Goal: Find specific page/section: Find specific page/section

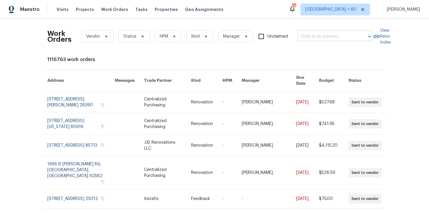
click at [302, 36] on input "text" at bounding box center [326, 36] width 59 height 9
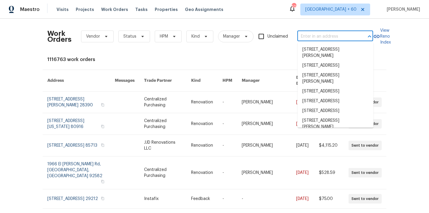
paste input "[STREET_ADDRESS]"
type input "[STREET_ADDRESS]"
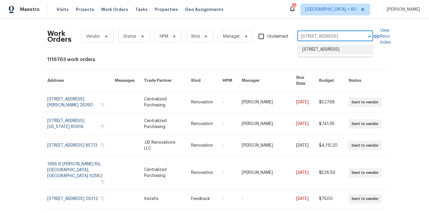
click at [315, 52] on li "[STREET_ADDRESS]" at bounding box center [336, 50] width 76 height 10
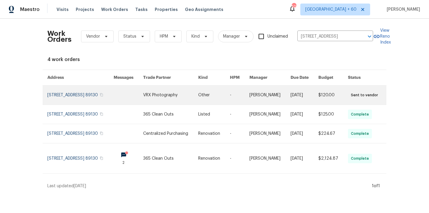
click at [69, 99] on link at bounding box center [80, 95] width 66 height 19
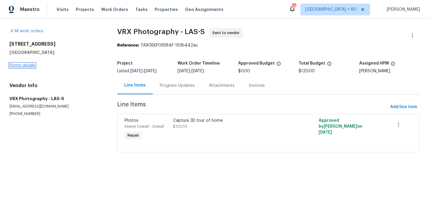
click at [27, 64] on link "Home details" at bounding box center [22, 65] width 26 height 4
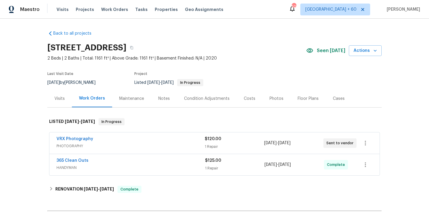
scroll to position [65, 0]
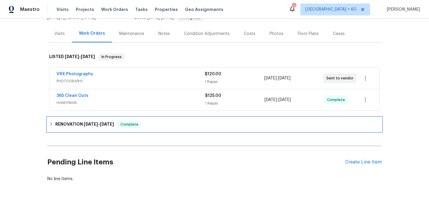
click at [102, 125] on span "[DATE] - [DATE]" at bounding box center [99, 124] width 30 height 4
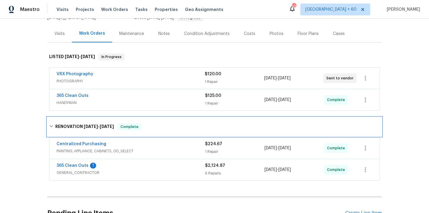
scroll to position [95, 0]
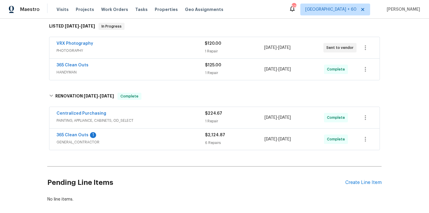
click at [123, 139] on span "GENERAL_CONTRACTOR" at bounding box center [131, 142] width 149 height 6
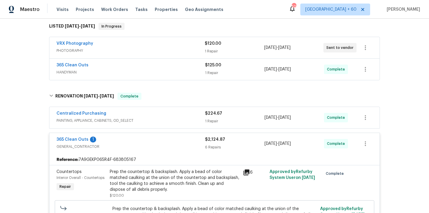
click at [154, 120] on span "PAINTING, APPLIANCE, CABINETS, OD_SELECT" at bounding box center [131, 120] width 149 height 6
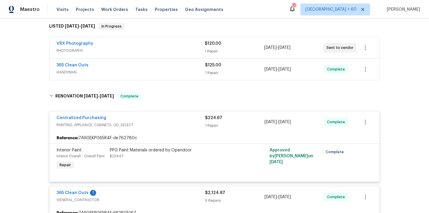
click at [159, 70] on span "HANDYMAN" at bounding box center [131, 72] width 149 height 6
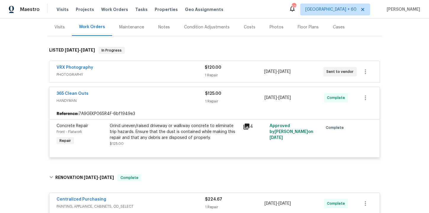
scroll to position [72, 0]
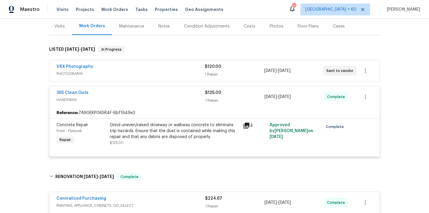
click at [175, 128] on div "Grind uneven/raised driveway or walkway concrete to eliminate trip hazards. Ens…" at bounding box center [175, 131] width 130 height 18
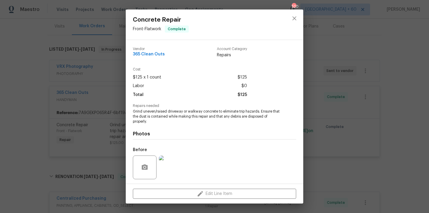
scroll to position [40, 0]
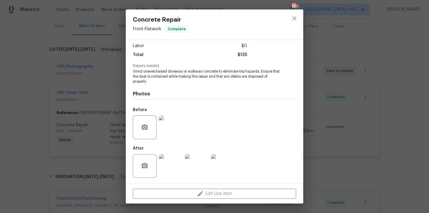
click at [172, 131] on img at bounding box center [171, 127] width 24 height 24
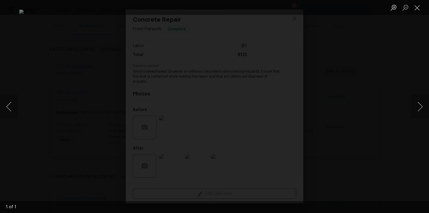
click at [377, 117] on div "Lightbox" at bounding box center [214, 106] width 429 height 213
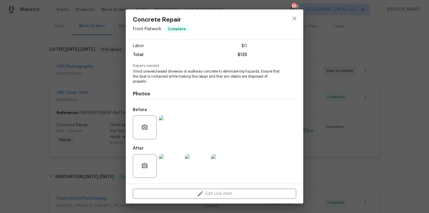
click at [174, 165] on img at bounding box center [171, 166] width 24 height 24
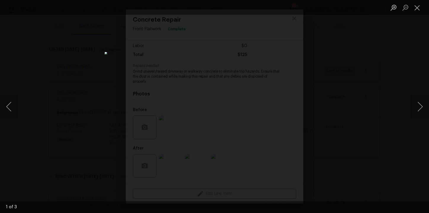
click at [355, 111] on div "Lightbox" at bounding box center [214, 106] width 429 height 213
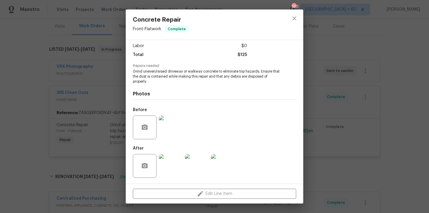
click at [354, 113] on div "Concrete Repair Front - Flatwork Complete Vendor 365 Clean Outs Account Categor…" at bounding box center [214, 106] width 429 height 213
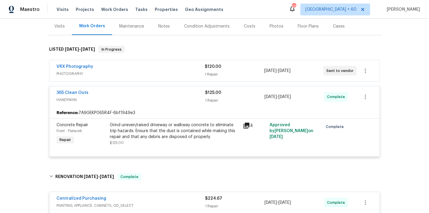
click at [183, 78] on div "VRX Photography PHOTOGRAPHY $120.00 1 Repair [DATE] - [DATE] Sent to vendor" at bounding box center [214, 70] width 330 height 21
click at [183, 71] on span "PHOTOGRAPHY" at bounding box center [131, 74] width 148 height 6
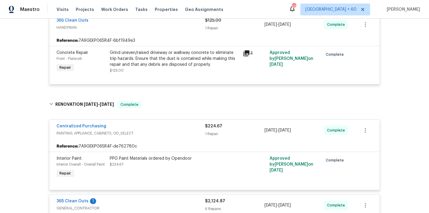
scroll to position [211, 0]
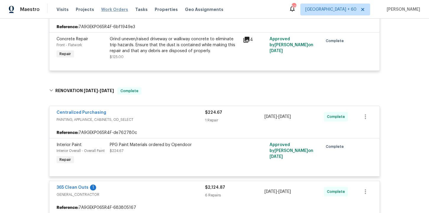
click at [116, 9] on span "Work Orders" at bounding box center [114, 10] width 27 height 6
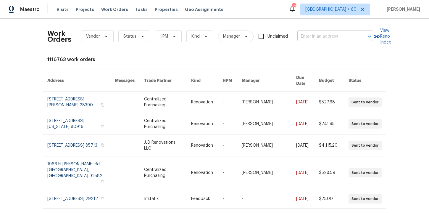
click at [326, 35] on input "text" at bounding box center [326, 36] width 59 height 9
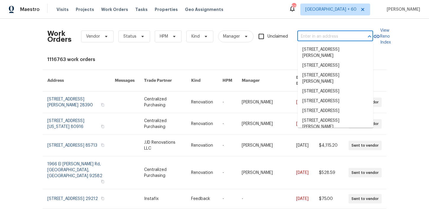
paste input "[STREET_ADDRESS]"
type input "[STREET_ADDRESS]"
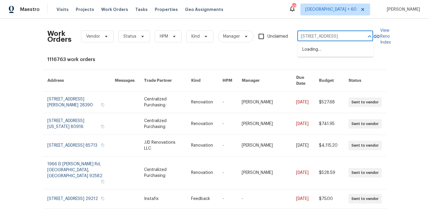
scroll to position [0, 24]
click at [331, 53] on li "[STREET_ADDRESS]" at bounding box center [336, 50] width 76 height 10
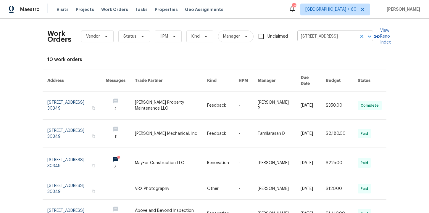
click at [316, 37] on input "[STREET_ADDRESS]" at bounding box center [326, 36] width 59 height 9
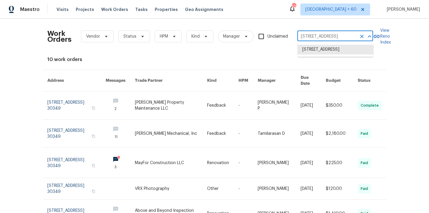
click at [316, 37] on input "[STREET_ADDRESS]" at bounding box center [326, 36] width 59 height 9
paste input "[STREET_ADDRESS]"
type input "[STREET_ADDRESS]"
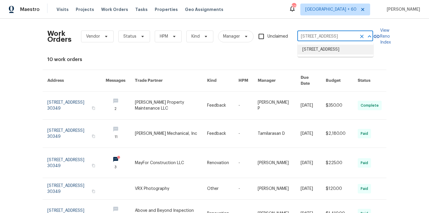
click at [318, 52] on li "[STREET_ADDRESS]" at bounding box center [336, 50] width 76 height 10
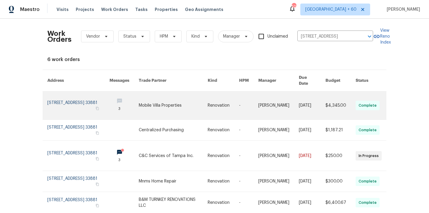
click at [62, 100] on link at bounding box center [78, 105] width 62 height 28
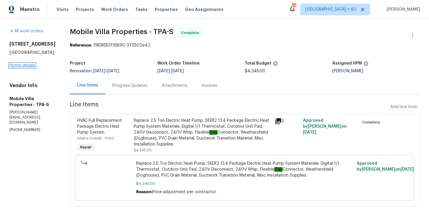
click at [22, 67] on link "Home details" at bounding box center [22, 65] width 26 height 4
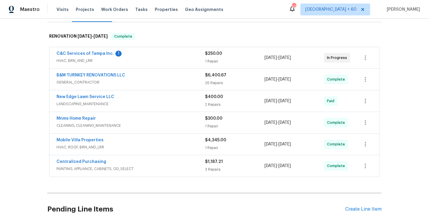
scroll to position [88, 0]
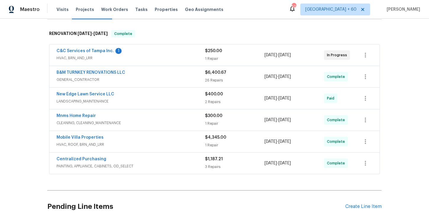
click at [170, 147] on span "HVAC, ROOF, BRN_AND_LRR" at bounding box center [131, 144] width 149 height 6
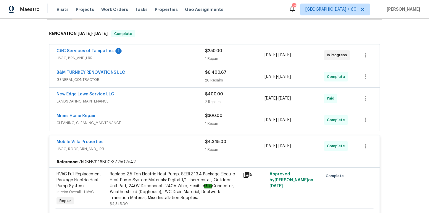
scroll to position [87, 0]
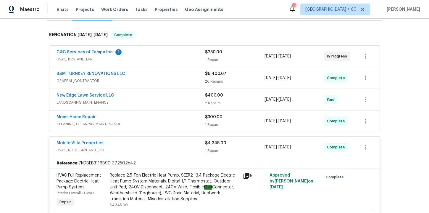
click at [169, 127] on span "CLEANING, CLEANING_MAINTENANCE" at bounding box center [131, 124] width 149 height 6
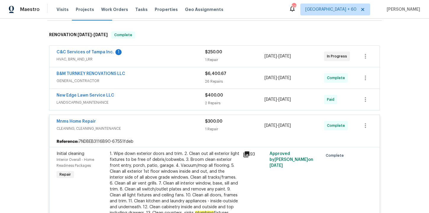
click at [171, 99] on div "New Edge Lawn Service LLC" at bounding box center [131, 95] width 149 height 7
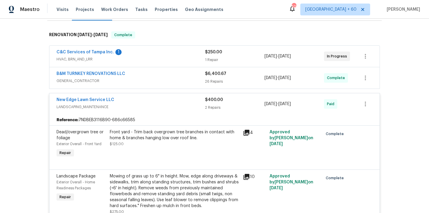
click at [170, 84] on span "GENERAL_CONTRACTOR" at bounding box center [131, 81] width 149 height 6
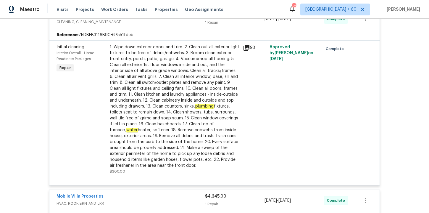
scroll to position [1556, 0]
